Goal: Information Seeking & Learning: Learn about a topic

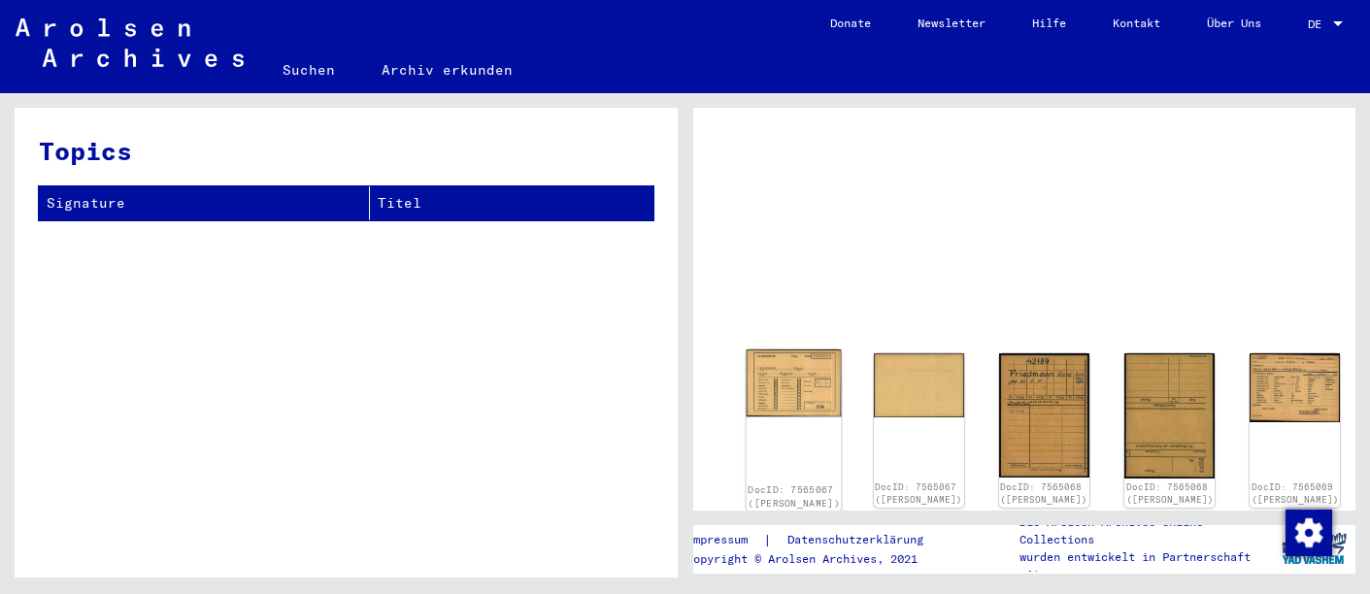
click at [770, 379] on img at bounding box center [793, 383] width 95 height 68
click at [997, 361] on img at bounding box center [1044, 414] width 95 height 131
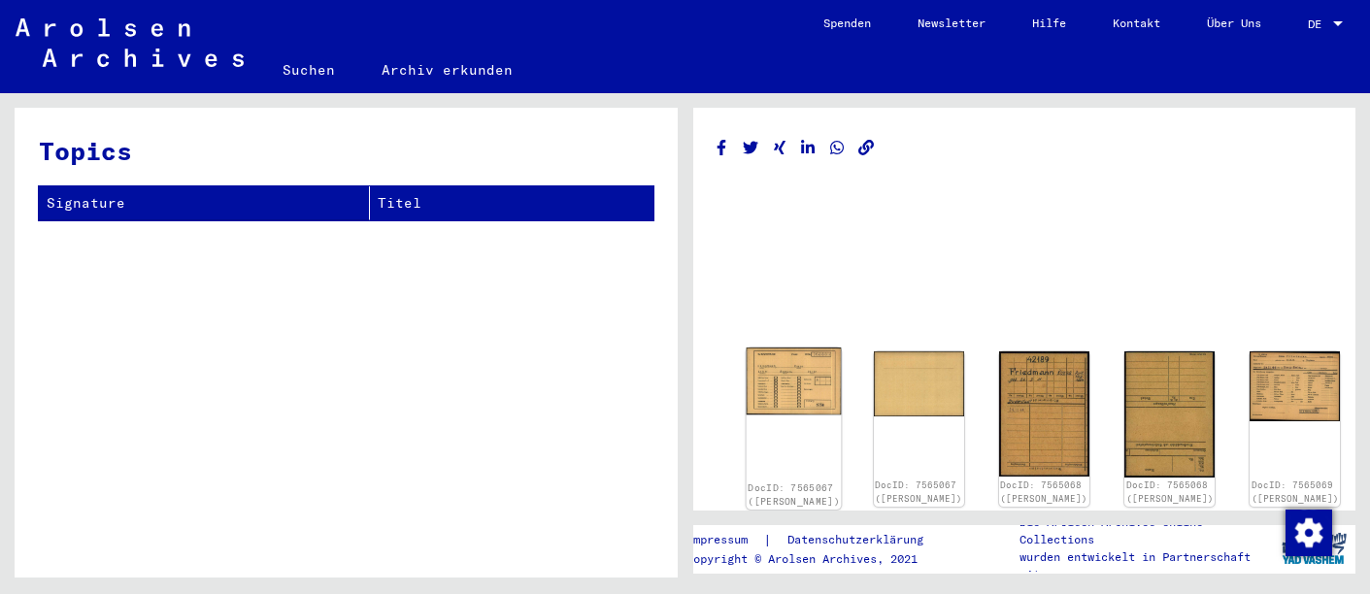
click at [756, 373] on img at bounding box center [793, 382] width 95 height 68
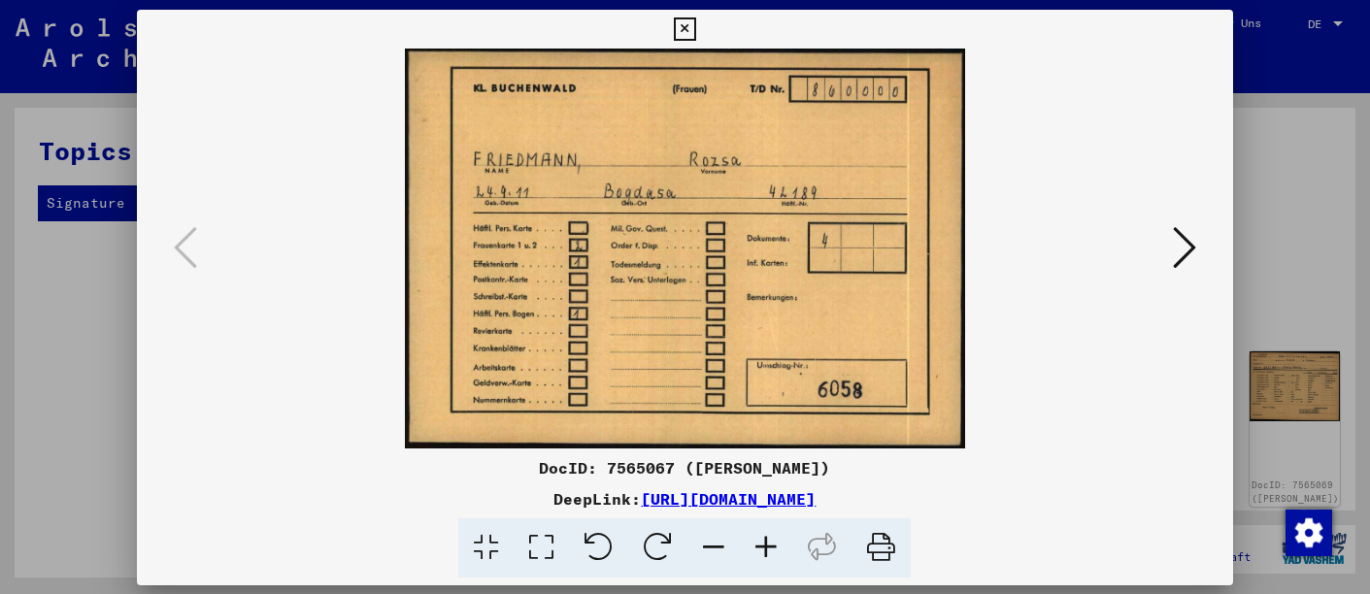
click at [756, 373] on img at bounding box center [685, 249] width 964 height 400
click at [1193, 240] on icon at bounding box center [1184, 246] width 23 height 47
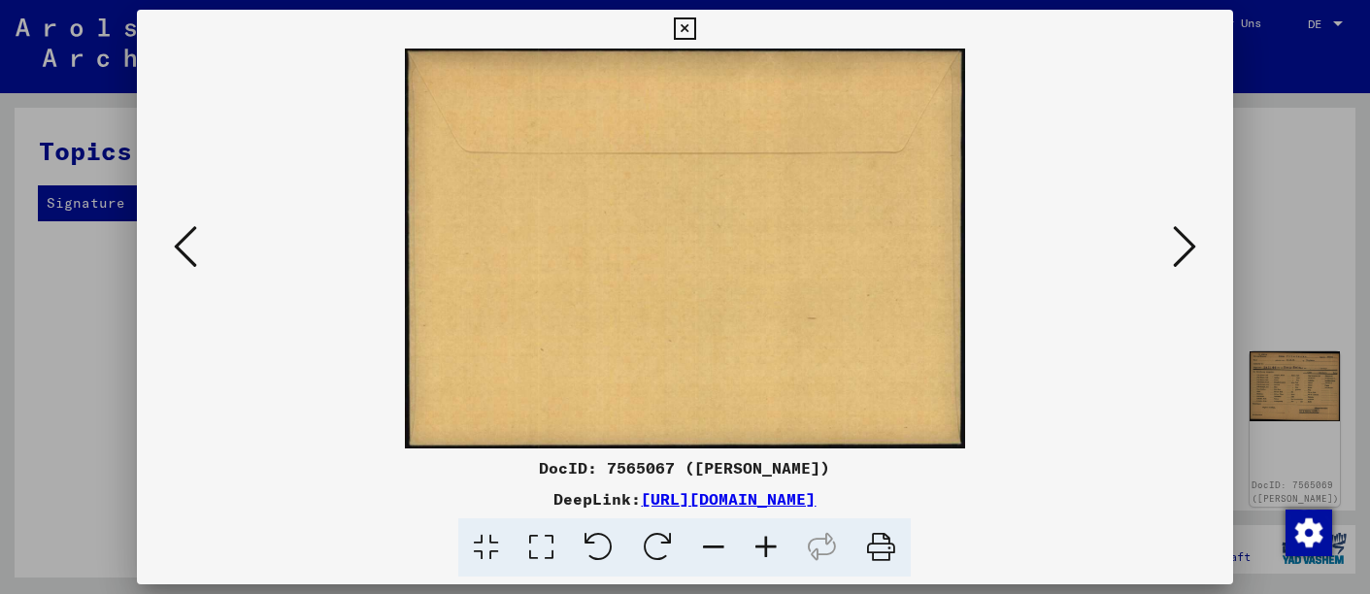
click at [1182, 239] on icon at bounding box center [1184, 246] width 23 height 47
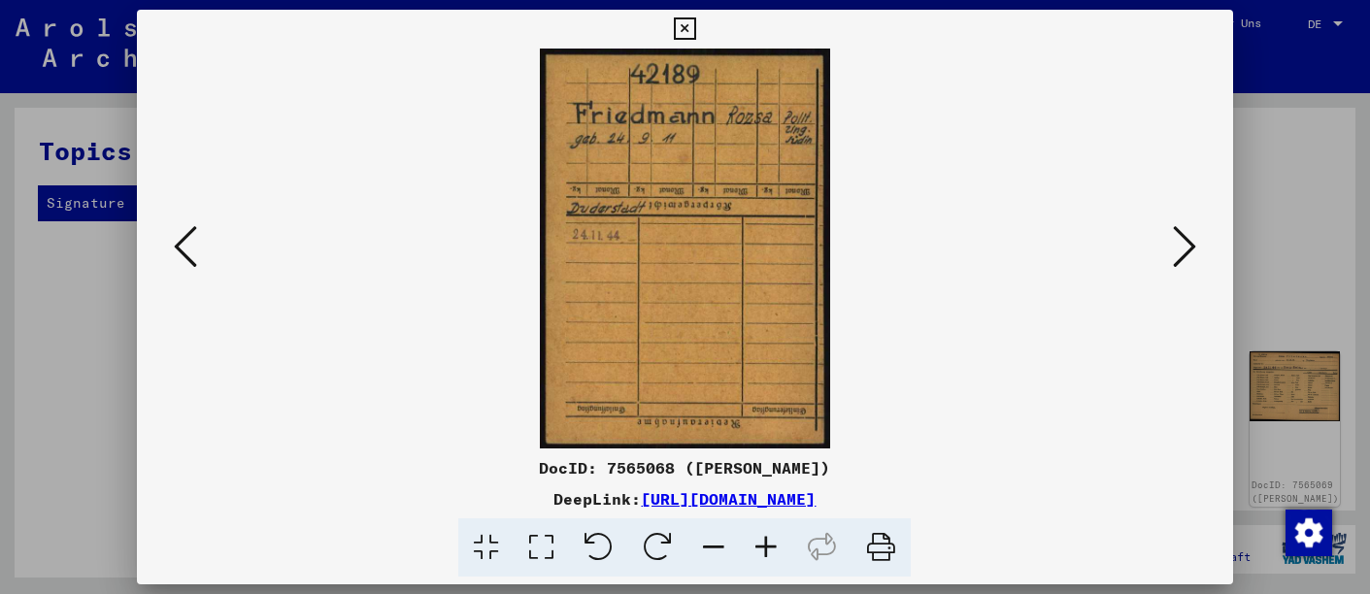
click at [1183, 238] on icon at bounding box center [1184, 246] width 23 height 47
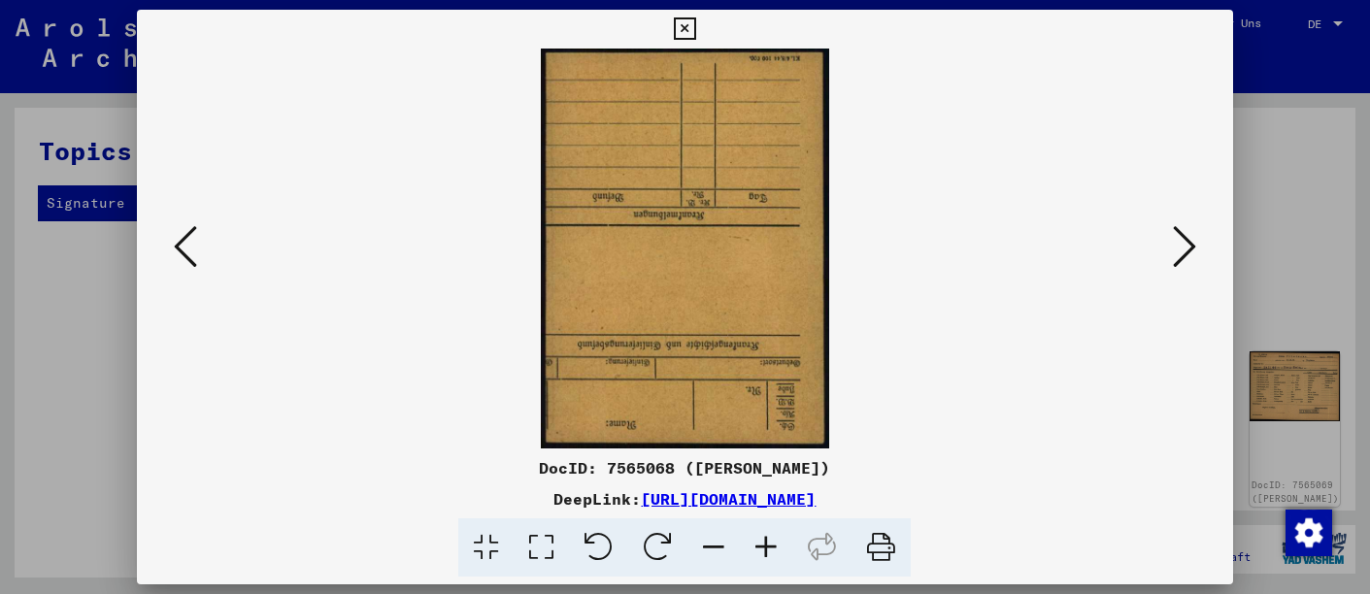
click at [1183, 238] on icon at bounding box center [1184, 246] width 23 height 47
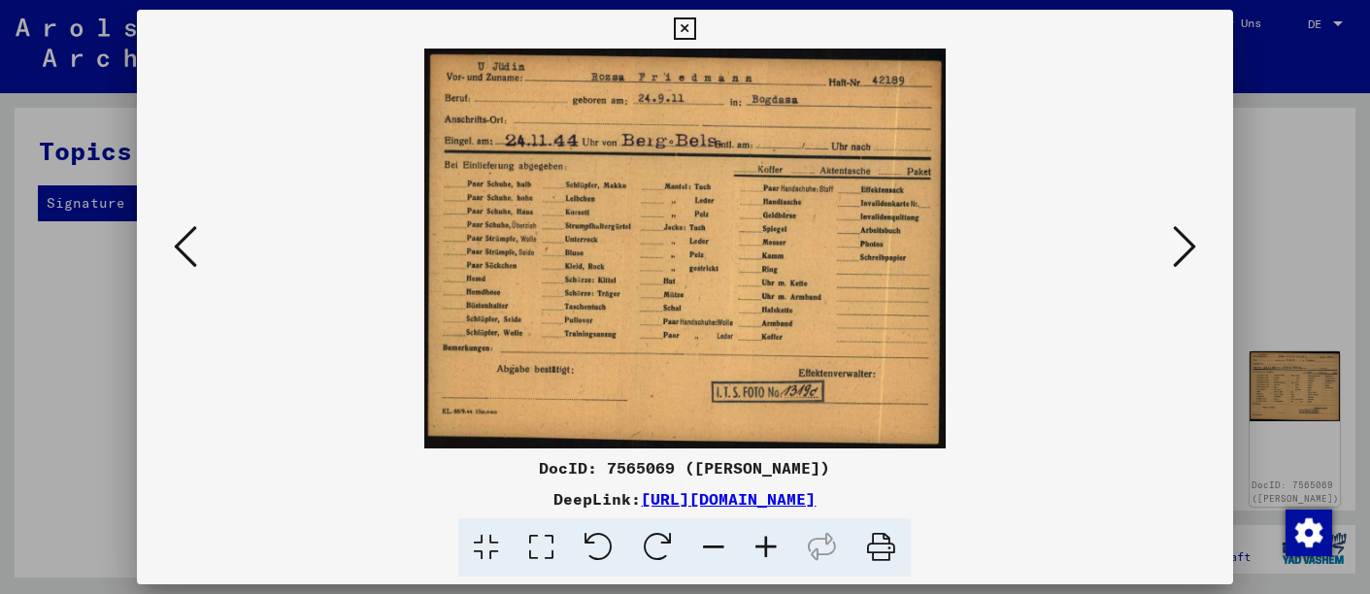
click at [1183, 238] on icon at bounding box center [1184, 246] width 23 height 47
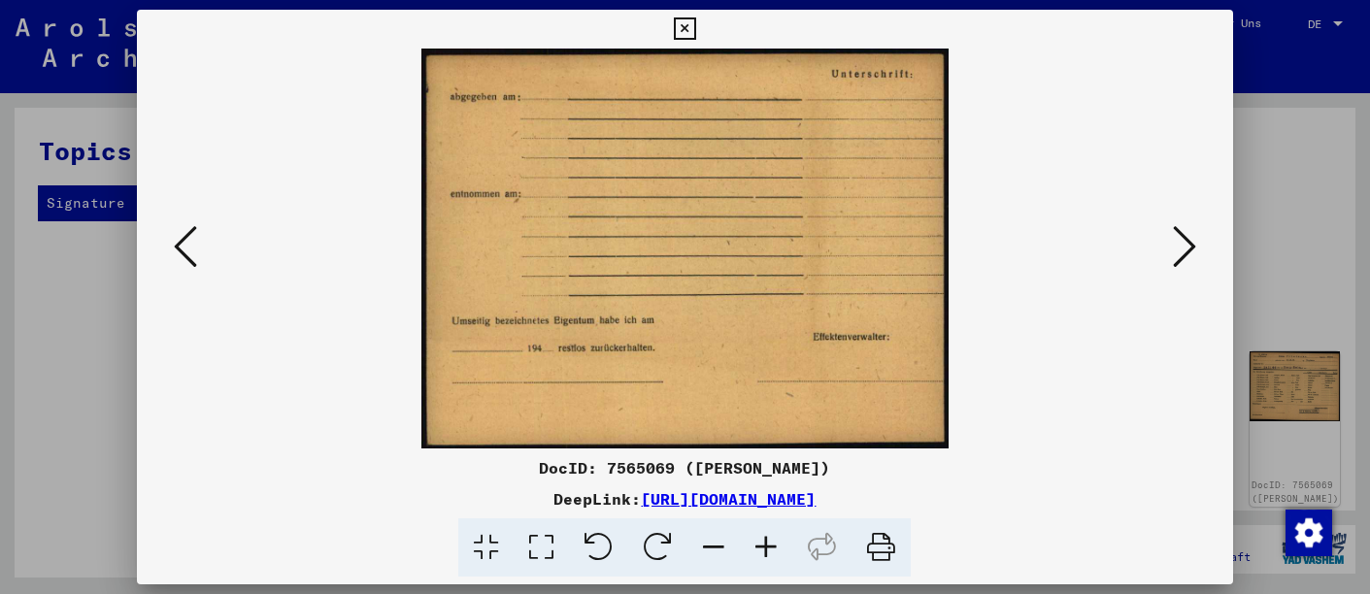
click at [1183, 238] on icon at bounding box center [1184, 246] width 23 height 47
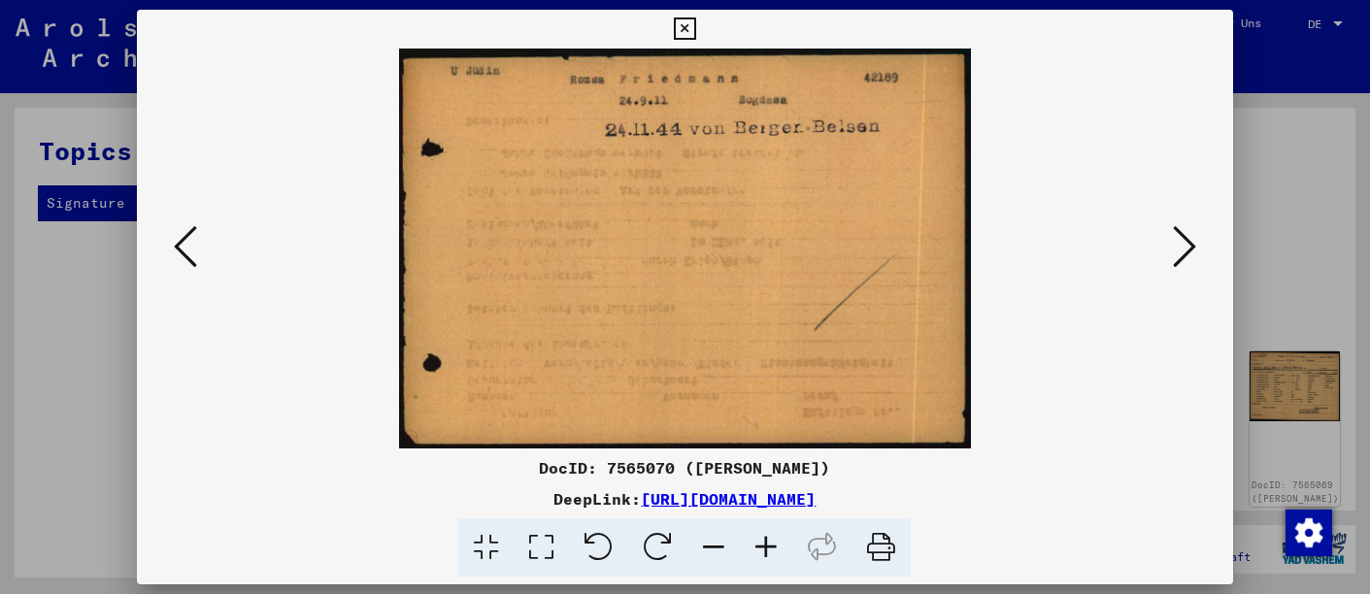
click at [1183, 238] on icon at bounding box center [1184, 246] width 23 height 47
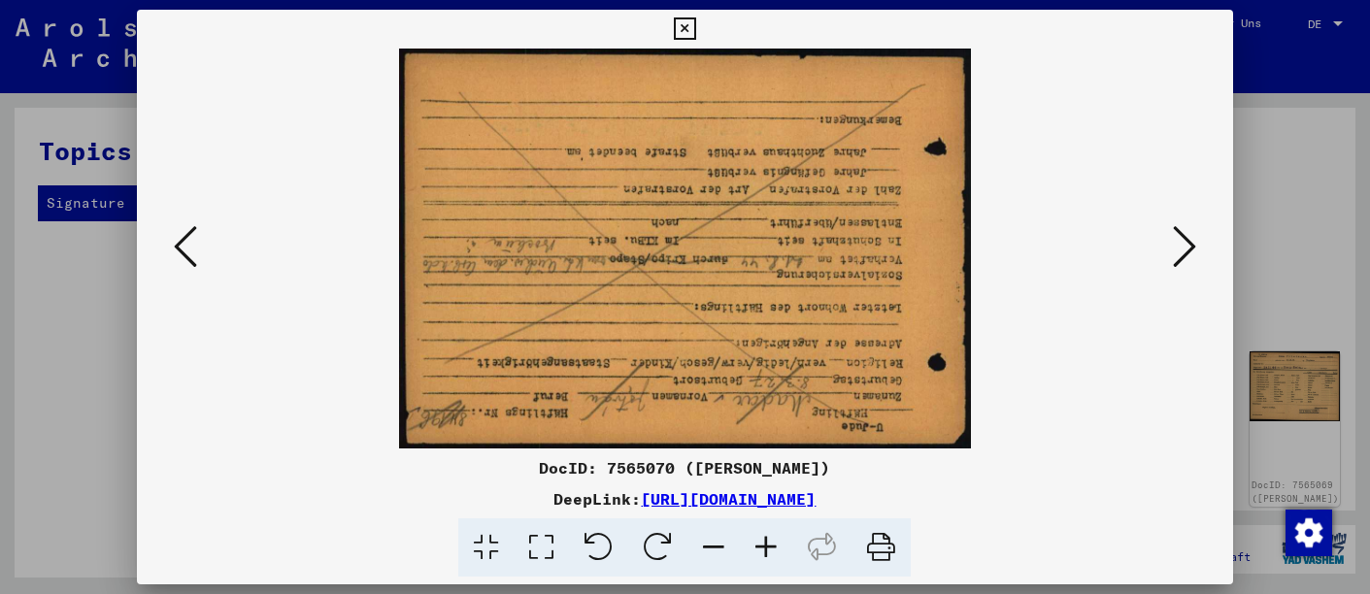
click at [1183, 238] on icon at bounding box center [1184, 246] width 23 height 47
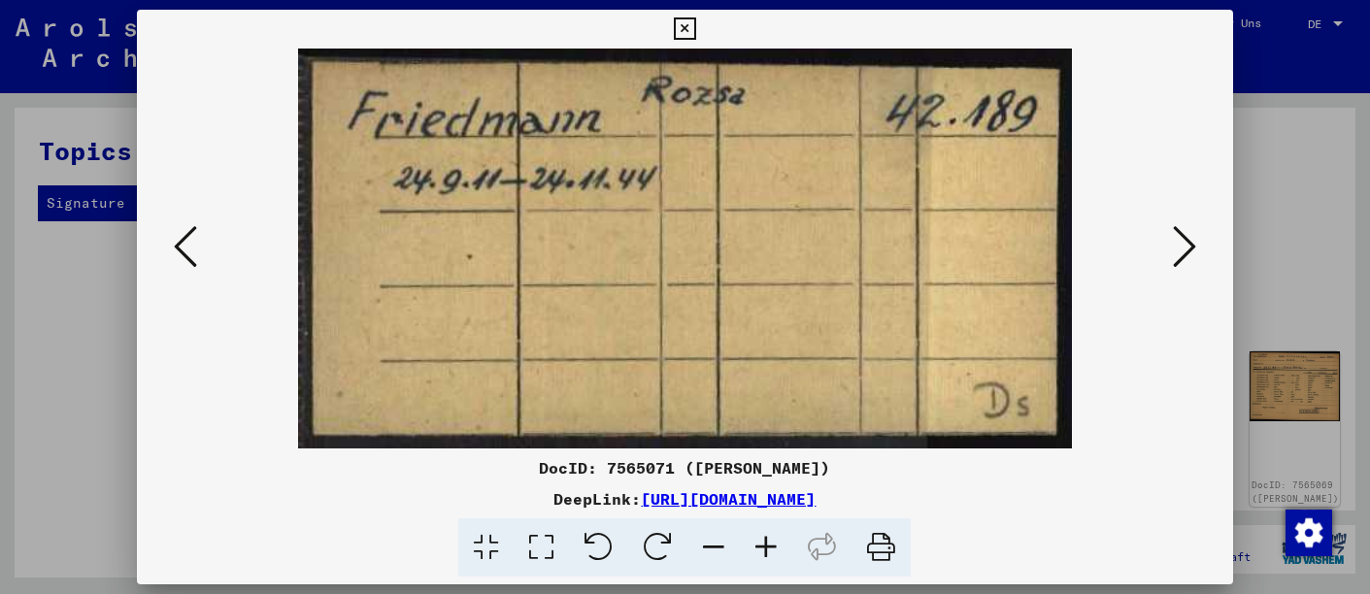
click at [1183, 238] on icon at bounding box center [1184, 246] width 23 height 47
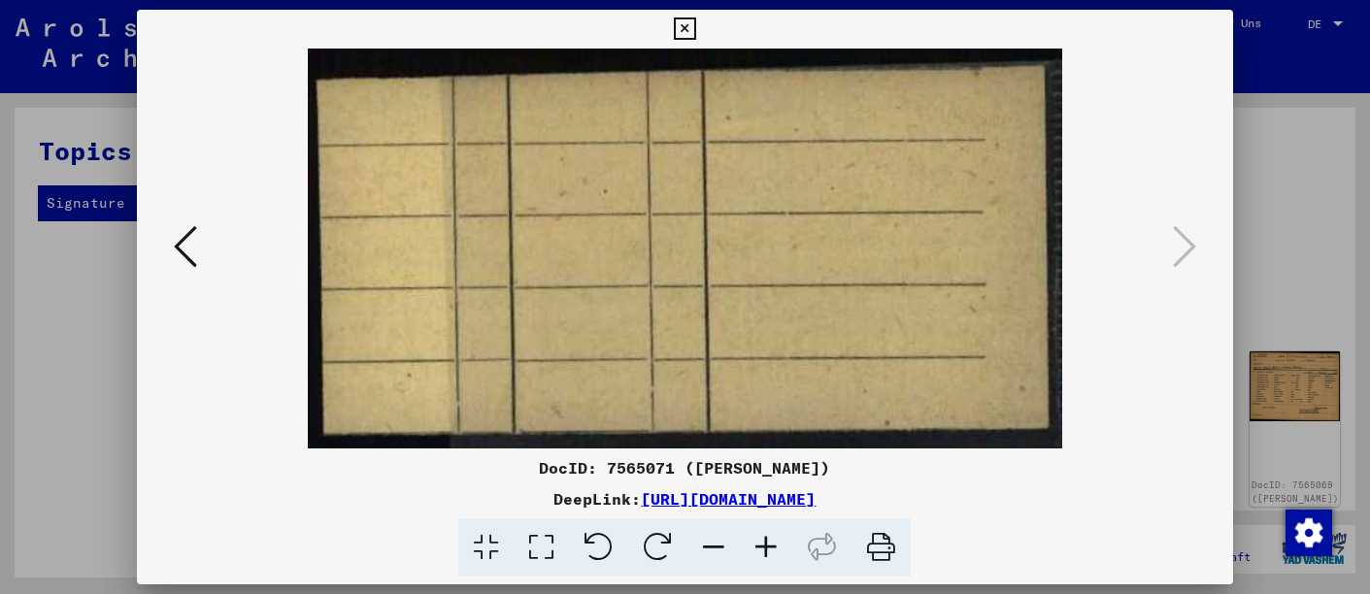
click at [669, 27] on button at bounding box center [685, 29] width 34 height 39
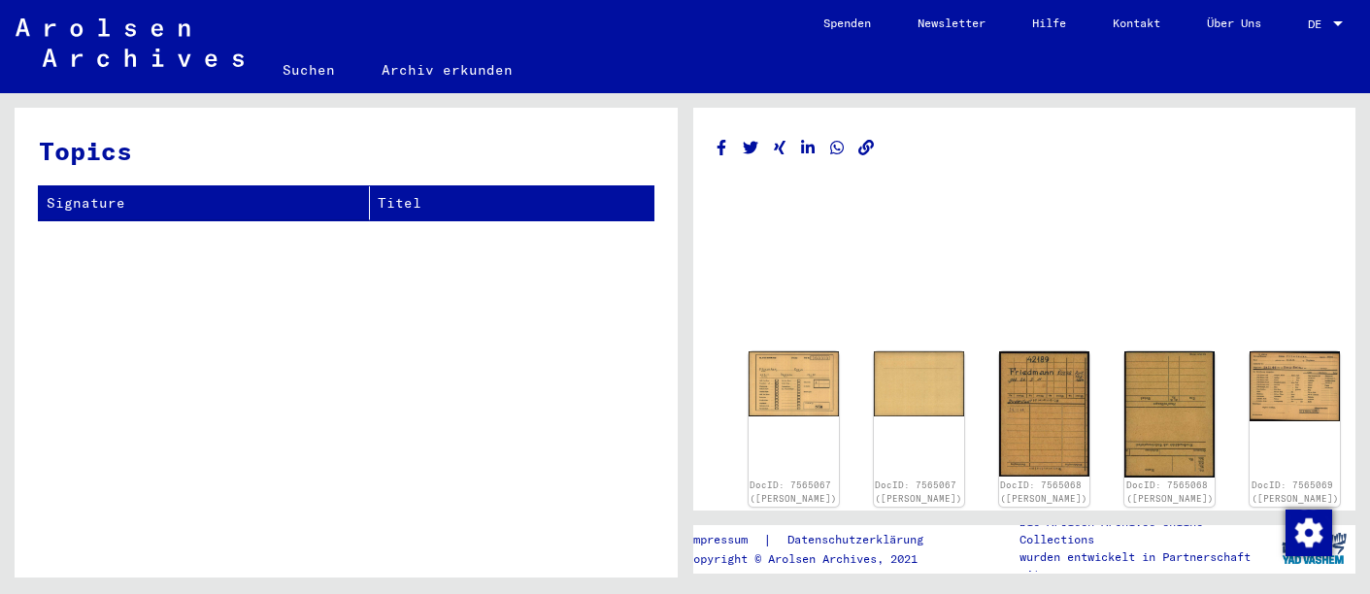
click at [687, 27] on mat-toolbar "Suchen Archiv erkunden Detailfragen/-infos zu den Dokumenten? Stelle hier einen…" at bounding box center [685, 46] width 1370 height 93
